Goal: Information Seeking & Learning: Learn about a topic

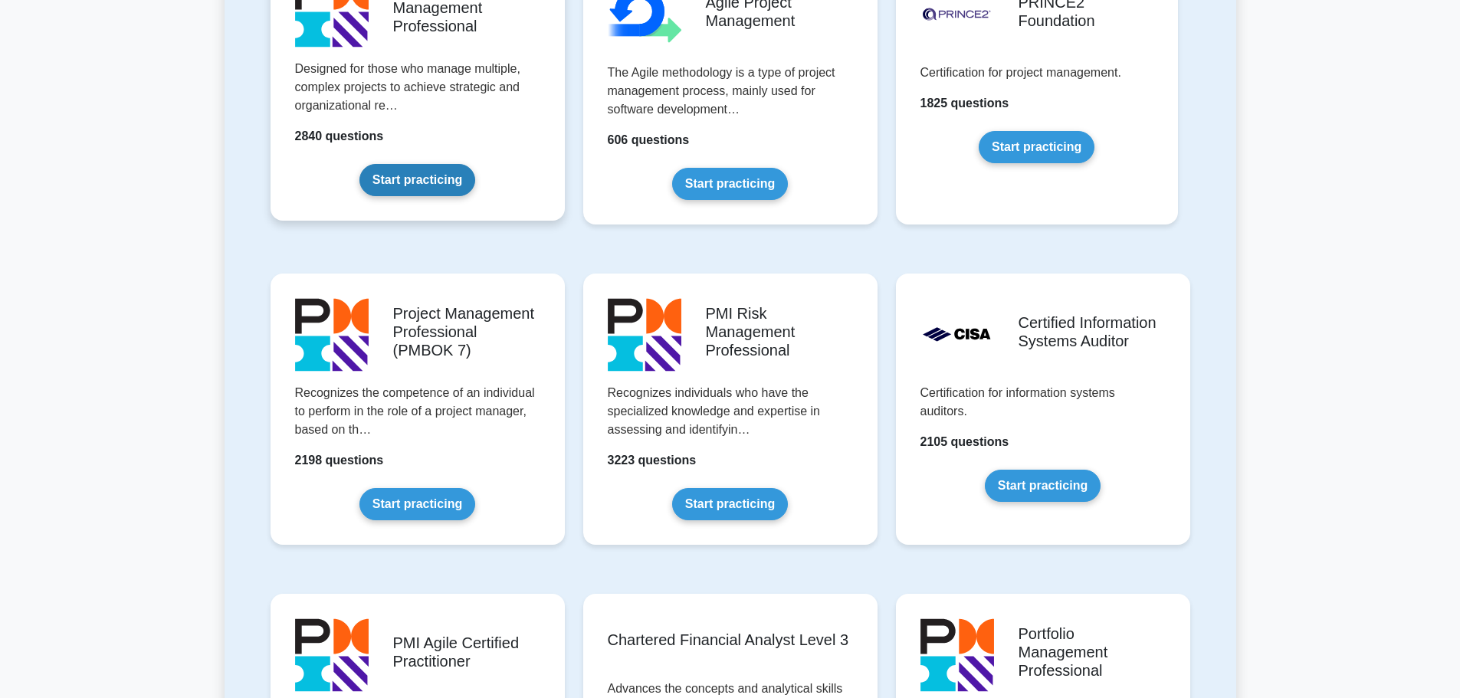
scroll to position [996, 0]
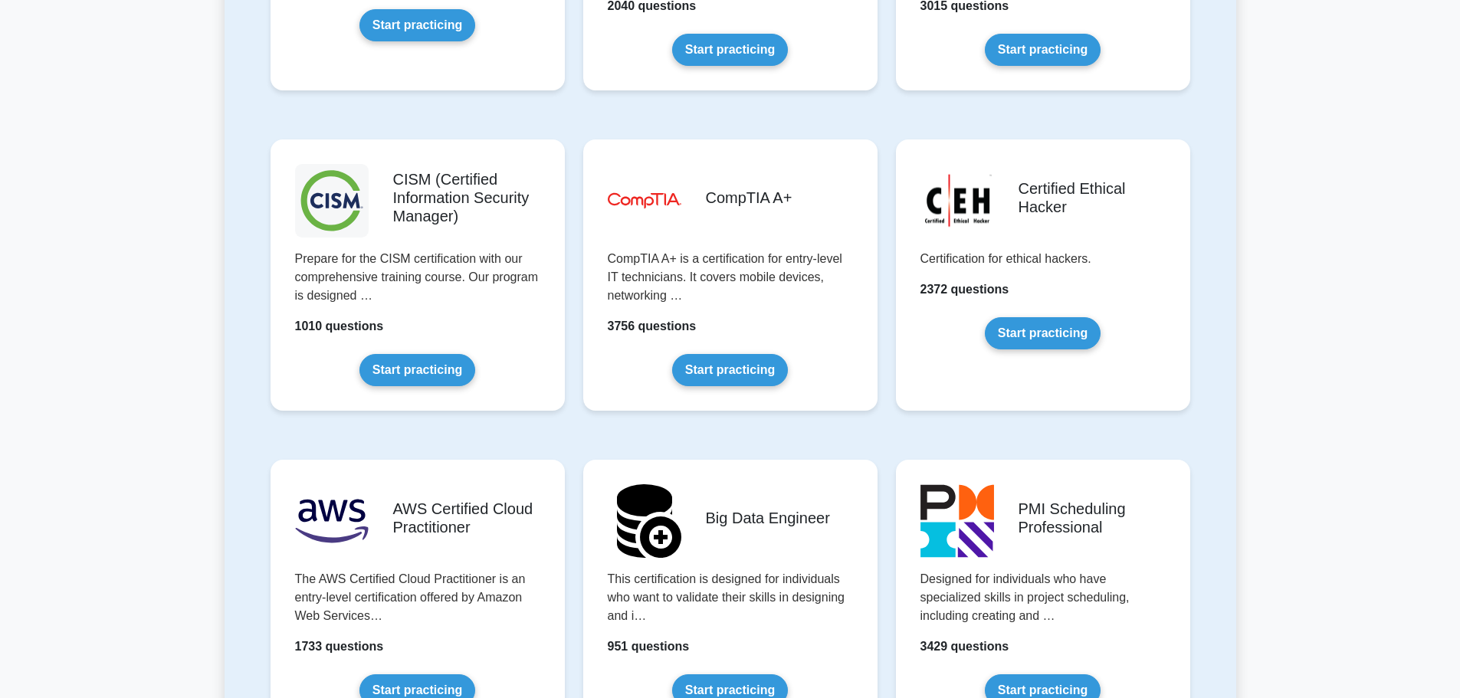
scroll to position [2146, 0]
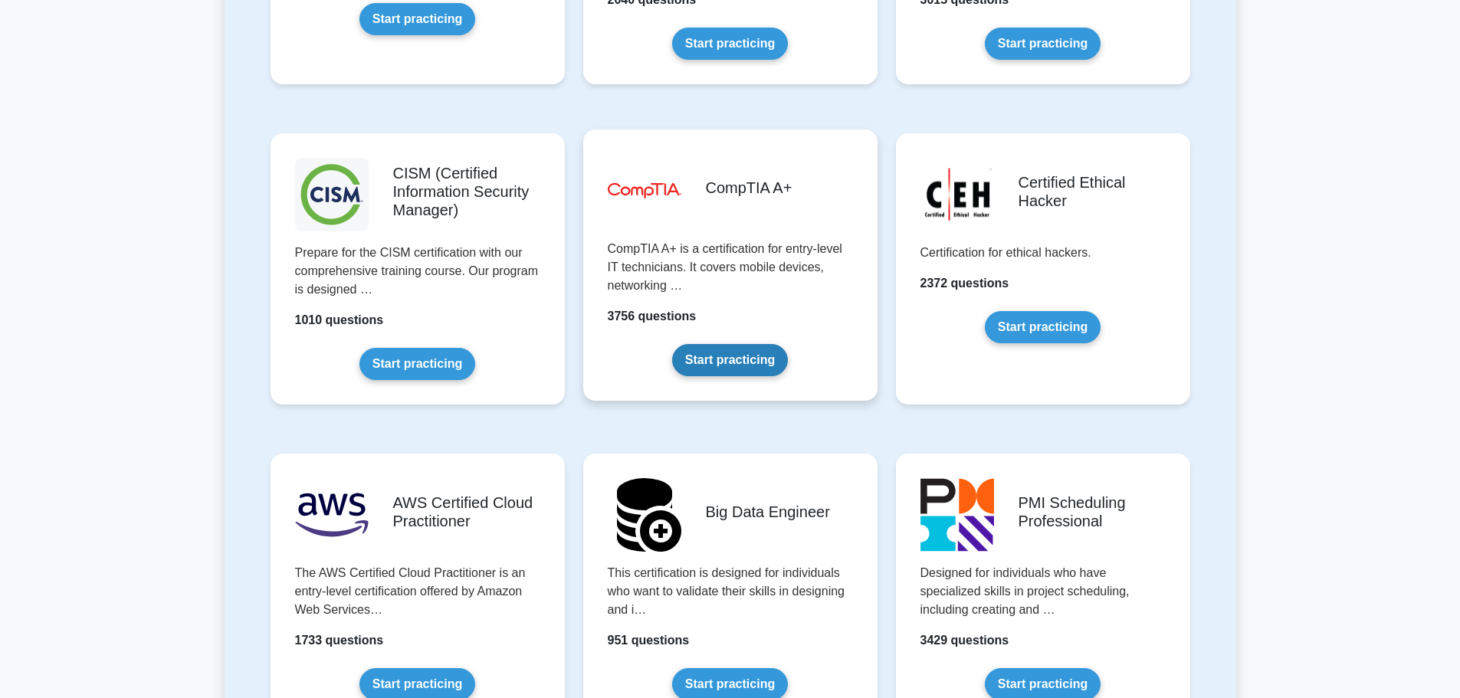
click at [702, 344] on link "Start practicing" at bounding box center [730, 360] width 116 height 32
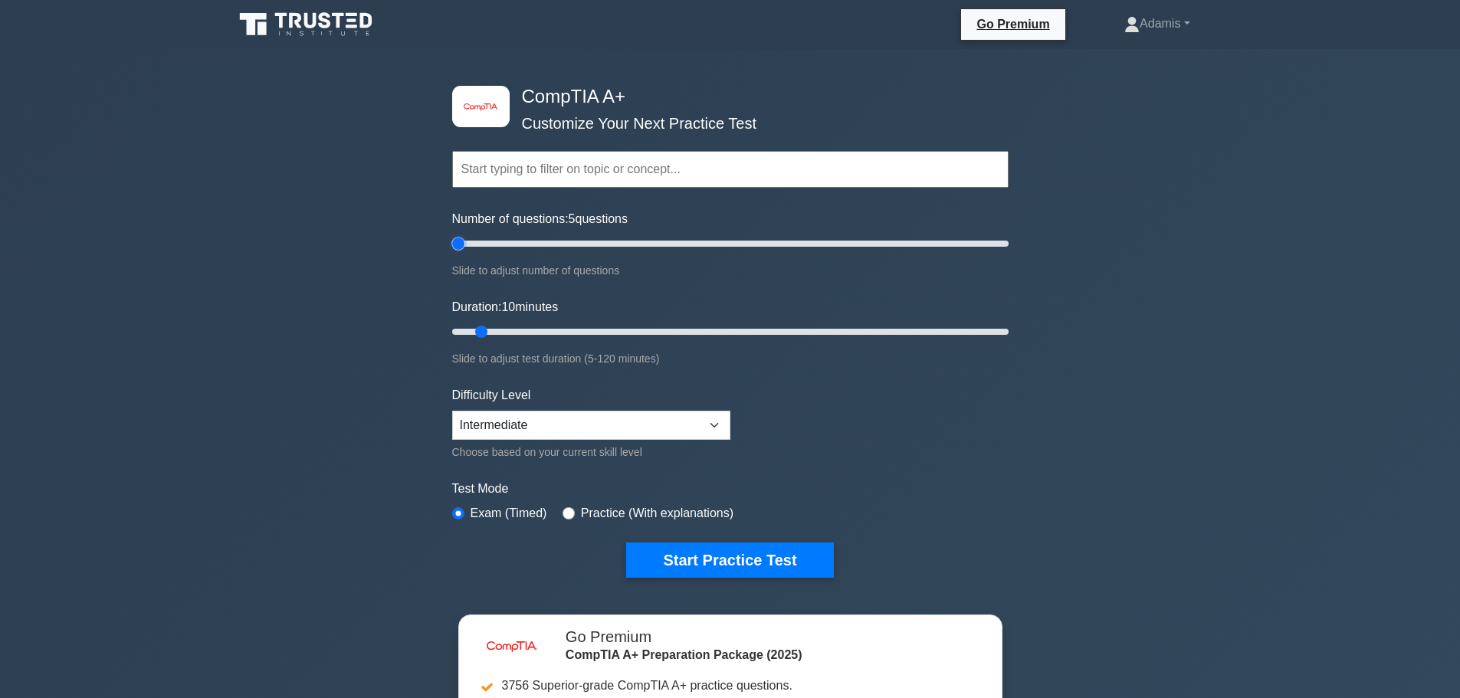
drag, startPoint x: 470, startPoint y: 245, endPoint x: 424, endPoint y: 258, distance: 47.6
type input "5"
click at [452, 251] on input "Number of questions: 5 questions" at bounding box center [730, 244] width 556 height 18
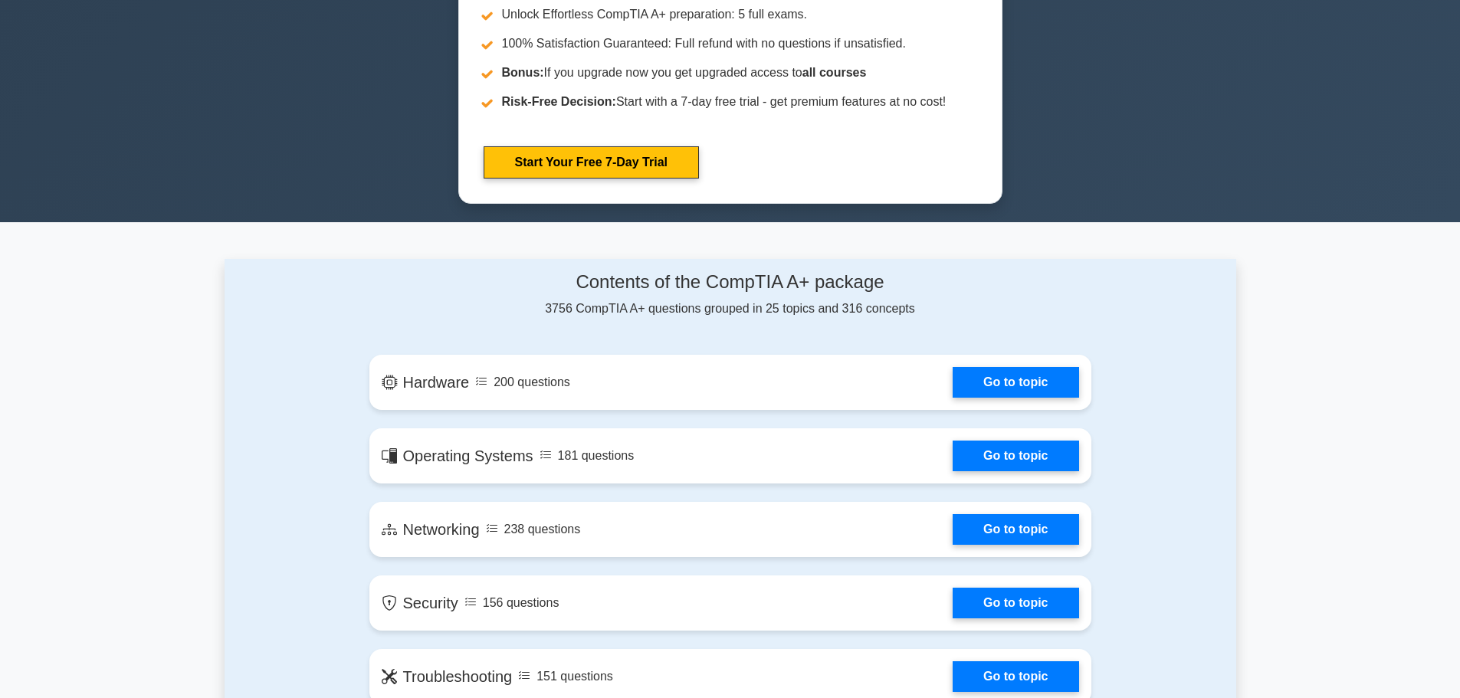
scroll to position [996, 0]
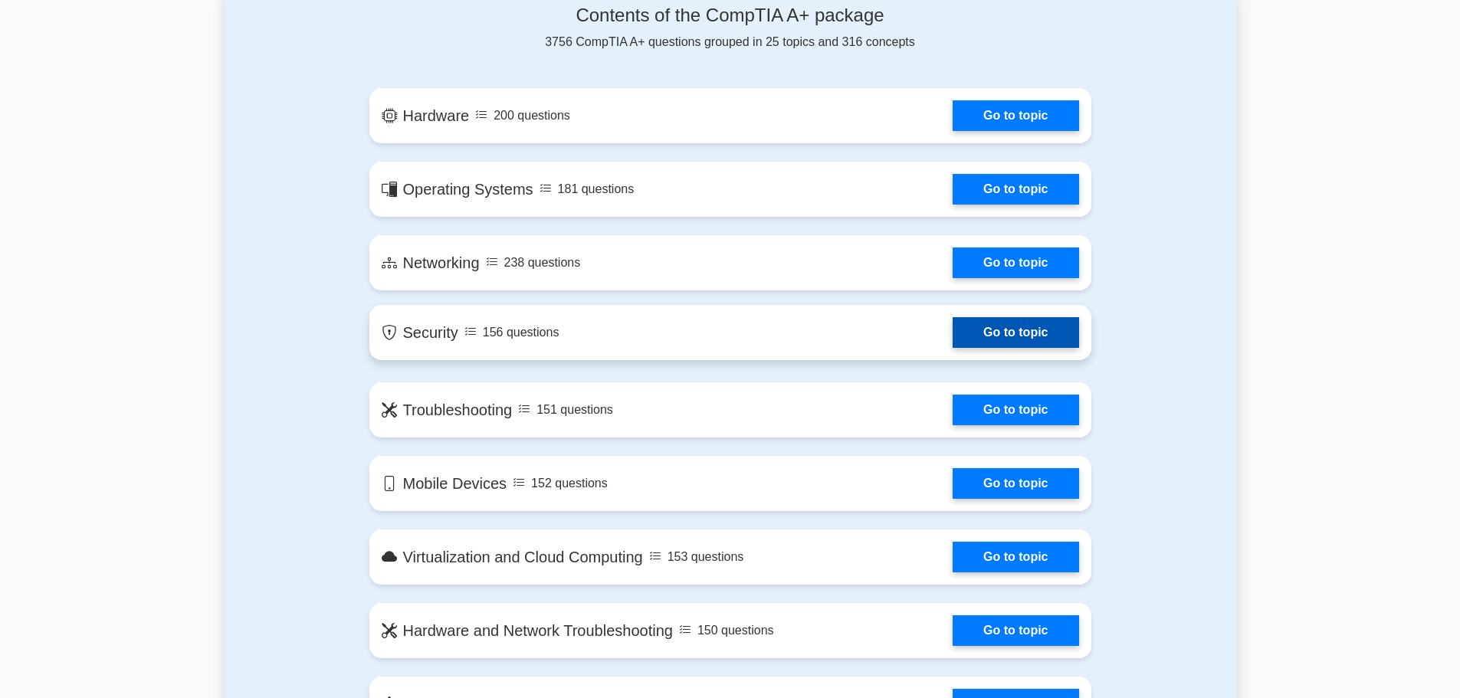
click at [953, 330] on link "Go to topic" at bounding box center [1016, 332] width 126 height 31
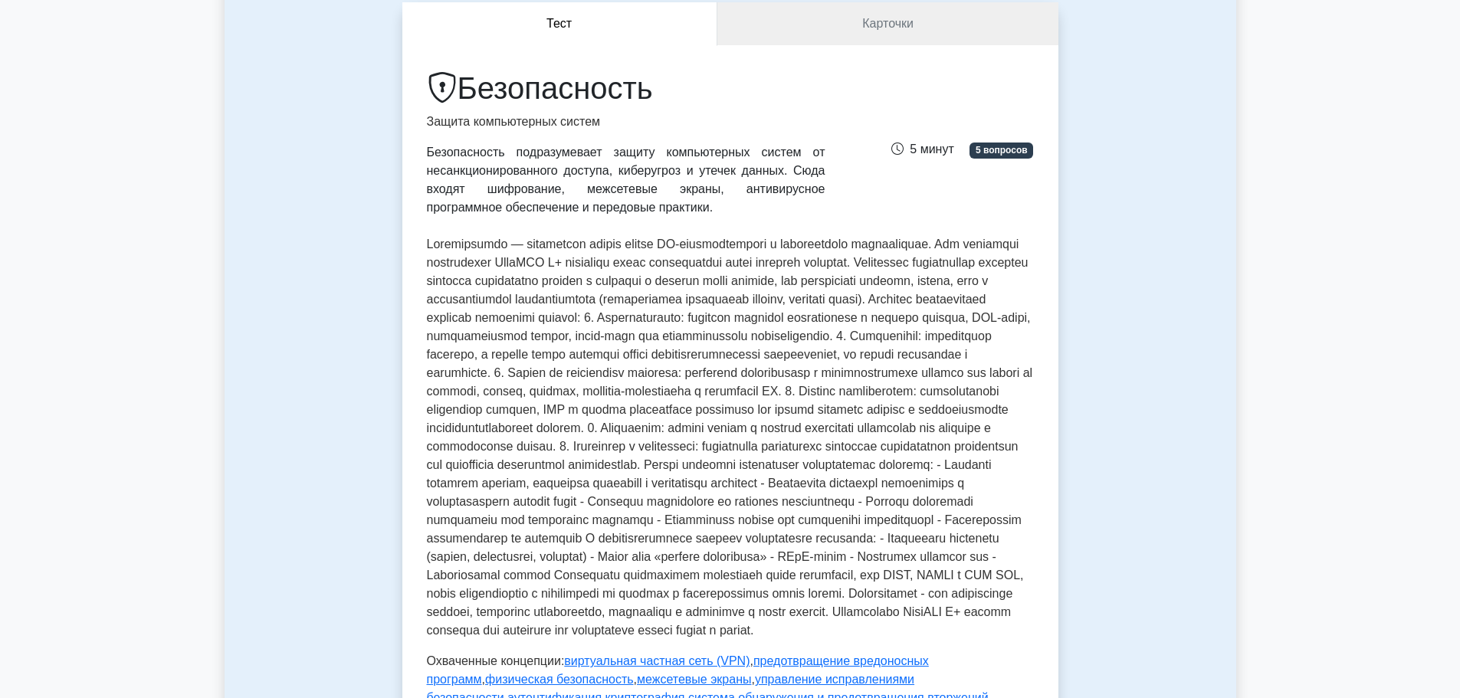
scroll to position [153, 0]
